Goal: Transaction & Acquisition: Purchase product/service

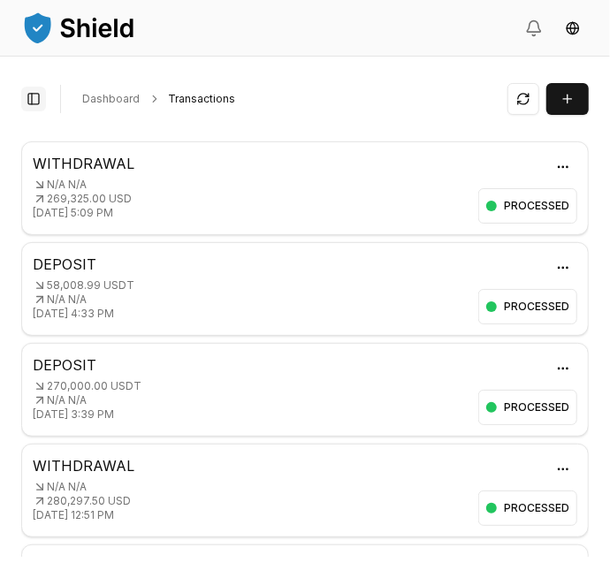
click at [34, 100] on button "Toggle Sidebar" at bounding box center [33, 99] width 25 height 25
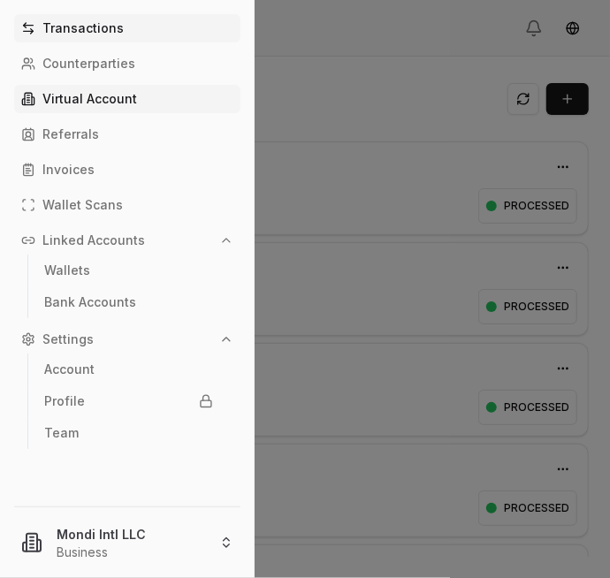
click at [79, 103] on p "Virtual Account" at bounding box center [89, 99] width 95 height 12
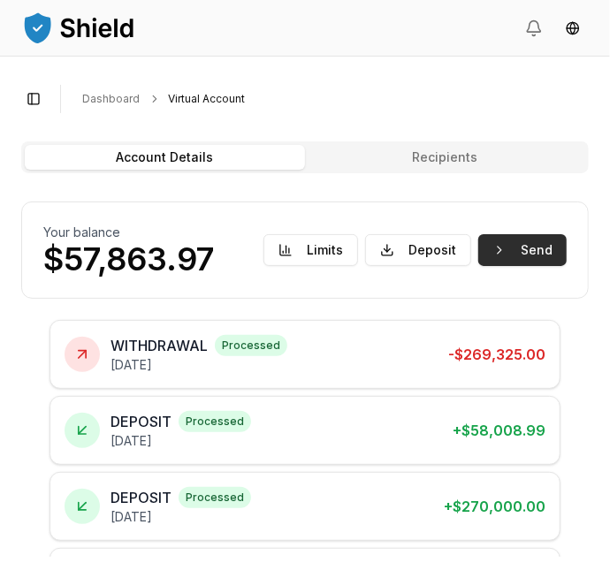
click at [535, 241] on button "Send" at bounding box center [522, 250] width 88 height 32
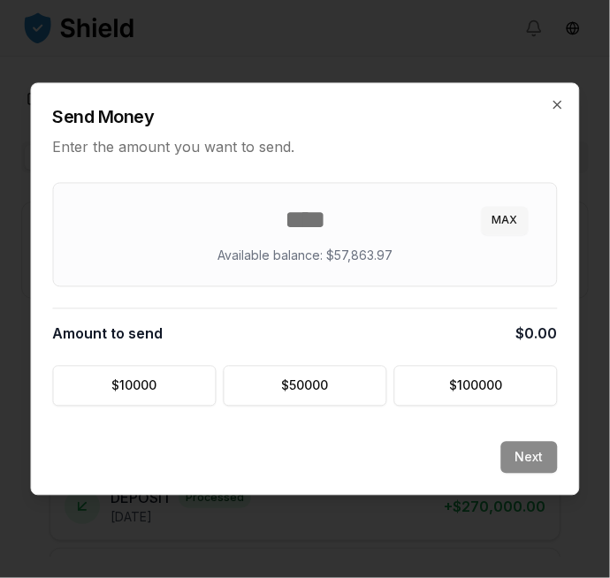
click at [510, 216] on button "MAX" at bounding box center [505, 221] width 47 height 28
type input "********"
click at [545, 448] on button "Next" at bounding box center [529, 458] width 57 height 32
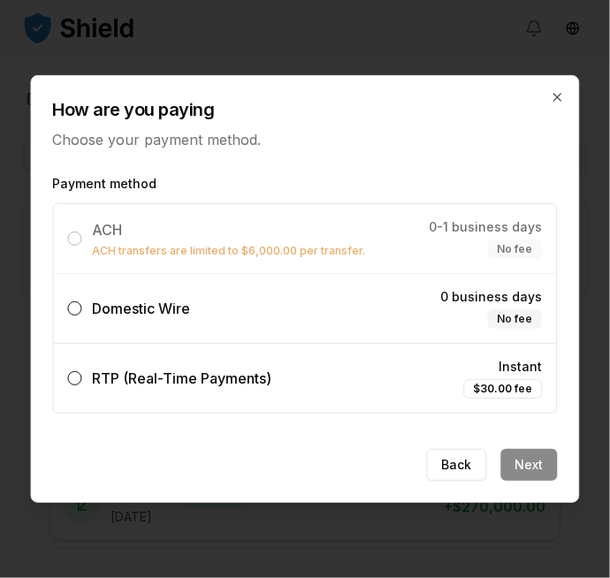
click at [219, 302] on label "Domestic Wire 0 business days No fee" at bounding box center [305, 308] width 503 height 69
click at [82, 302] on button "Domestic Wire 0 business days No fee" at bounding box center [75, 309] width 14 height 14
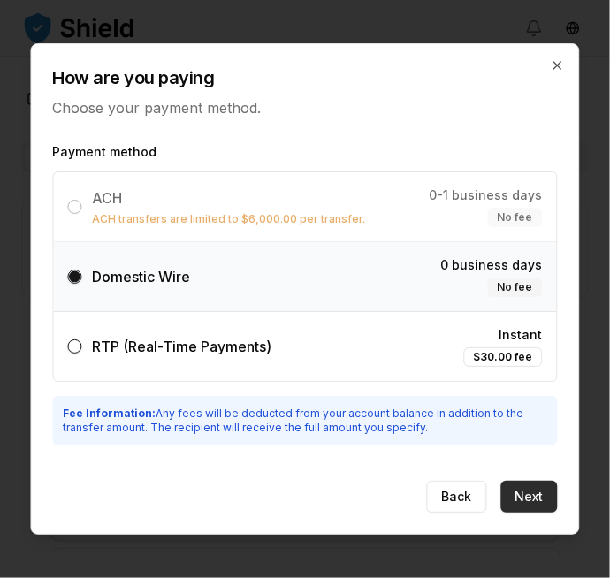
click at [547, 494] on button "Next" at bounding box center [529, 497] width 57 height 32
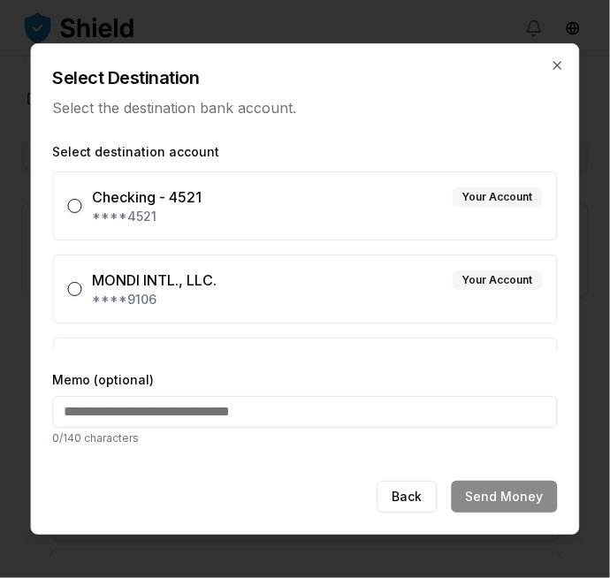
click at [348, 277] on div "MONDI INTL., LLC. Your Account" at bounding box center [318, 280] width 450 height 21
click at [82, 282] on button "MONDI INTL., LLC. Your Account ****9106" at bounding box center [75, 289] width 14 height 14
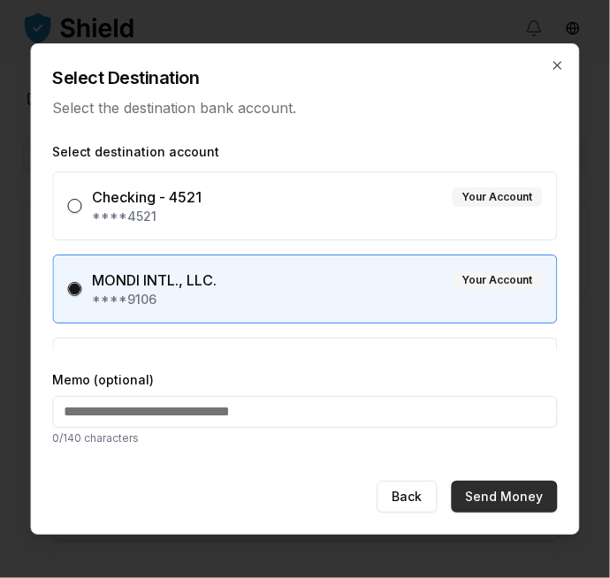
click at [529, 496] on button "Send Money" at bounding box center [505, 497] width 106 height 32
